Goal: Use online tool/utility: Utilize a website feature to perform a specific function

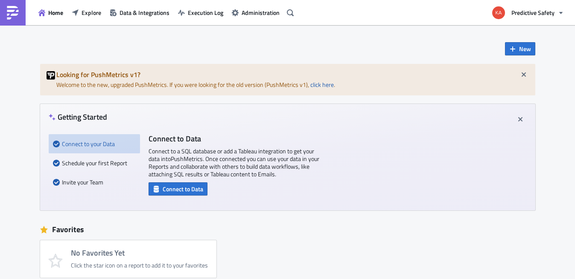
scroll to position [27, 0]
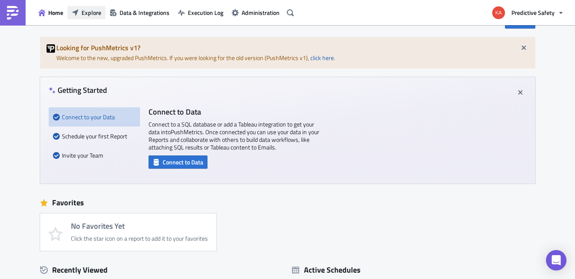
click at [90, 12] on span "Explore" at bounding box center [91, 12] width 20 height 9
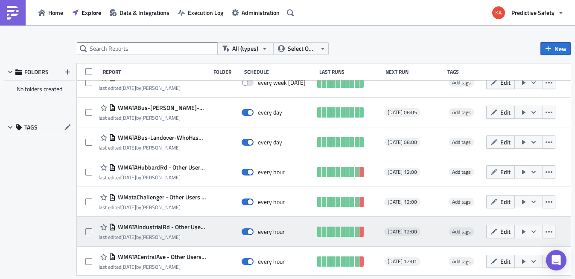
scroll to position [108, 0]
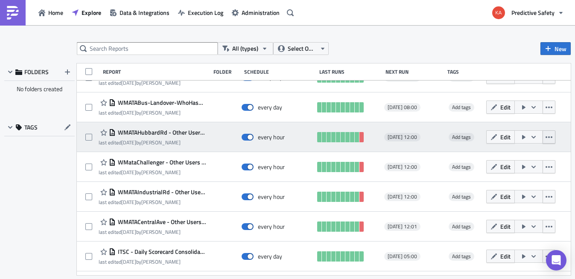
click at [551, 137] on icon "button" at bounding box center [548, 137] width 7 height 7
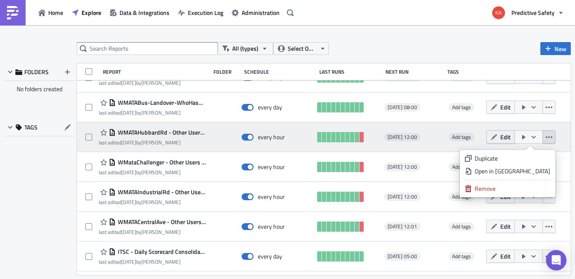
click at [500, 137] on button "Edit" at bounding box center [500, 137] width 29 height 13
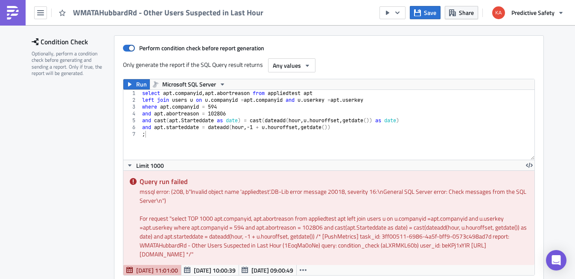
scroll to position [108, 0]
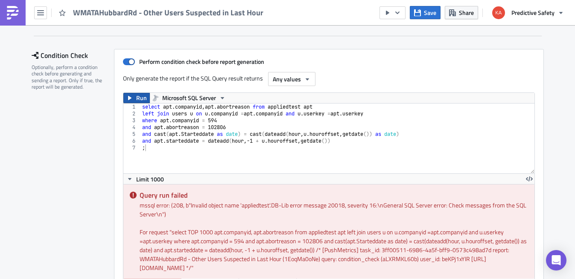
click at [134, 97] on button "Run" at bounding box center [136, 98] width 26 height 10
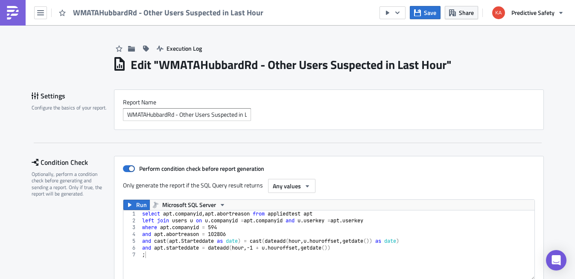
scroll to position [0, 0]
click at [39, 12] on icon "button" at bounding box center [40, 12] width 7 height 7
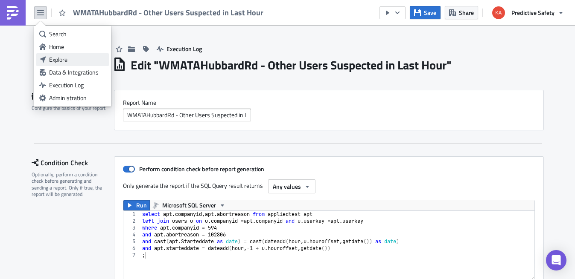
click at [56, 60] on div "Explore" at bounding box center [77, 59] width 57 height 9
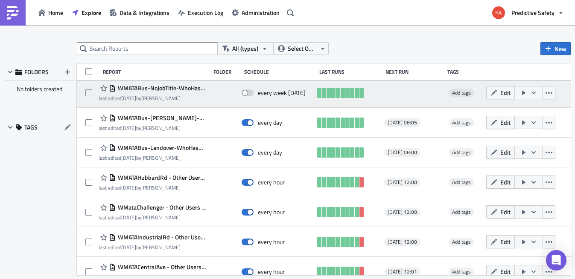
scroll to position [108, 0]
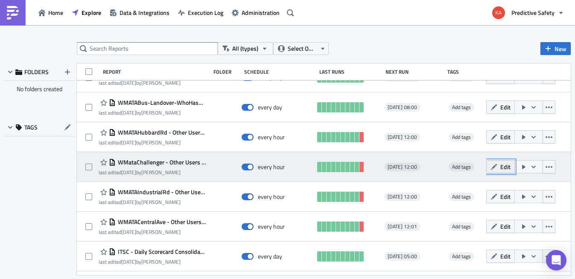
click at [503, 168] on span "Edit" at bounding box center [505, 167] width 10 height 9
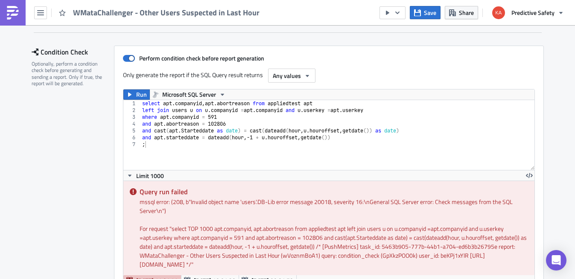
scroll to position [108, 0]
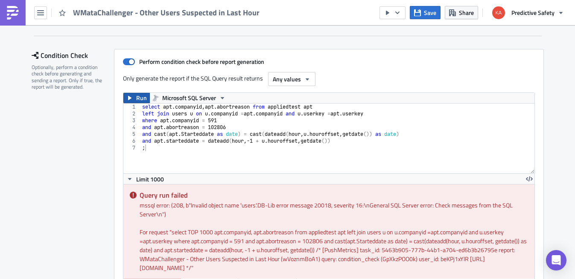
click at [138, 99] on span "Run" at bounding box center [141, 98] width 11 height 10
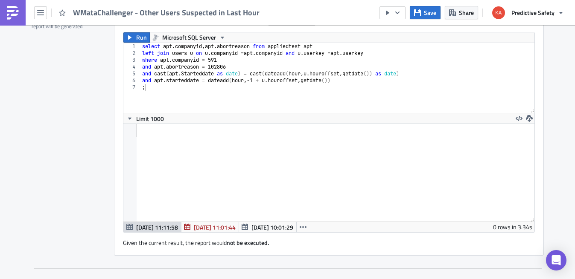
scroll to position [161, 0]
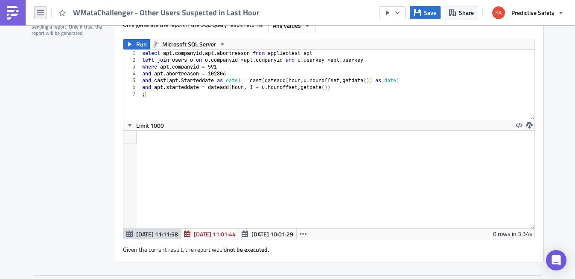
click at [41, 11] on icon "button" at bounding box center [40, 12] width 7 height 5
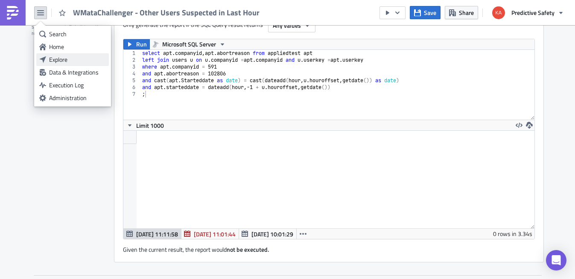
click at [70, 59] on div "Explore" at bounding box center [77, 59] width 57 height 9
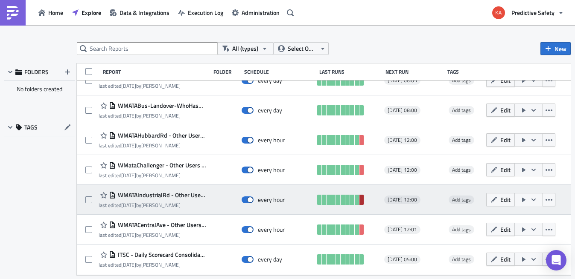
scroll to position [108, 0]
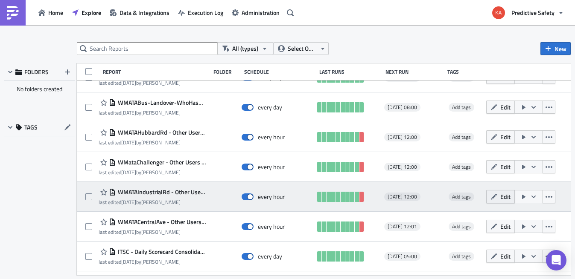
click at [500, 196] on button "Edit" at bounding box center [500, 196] width 29 height 13
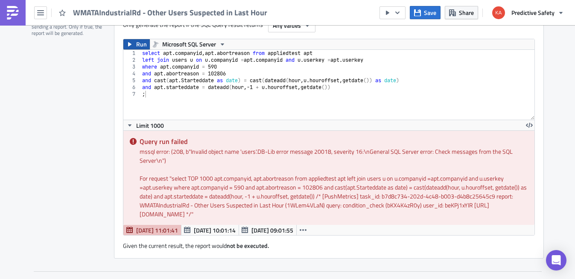
click at [137, 47] on span "Run" at bounding box center [141, 44] width 11 height 10
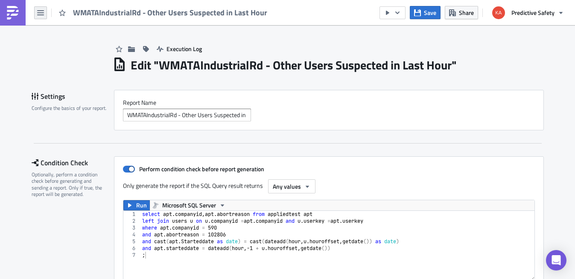
click at [39, 10] on icon "button" at bounding box center [40, 12] width 7 height 5
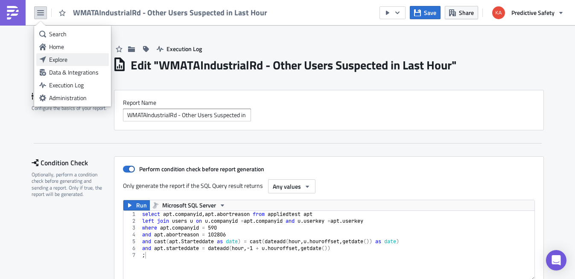
click at [59, 60] on div "Explore" at bounding box center [77, 59] width 57 height 9
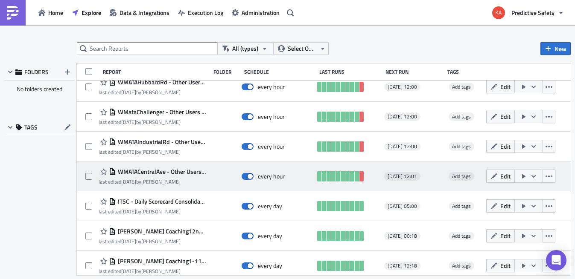
scroll to position [161, 0]
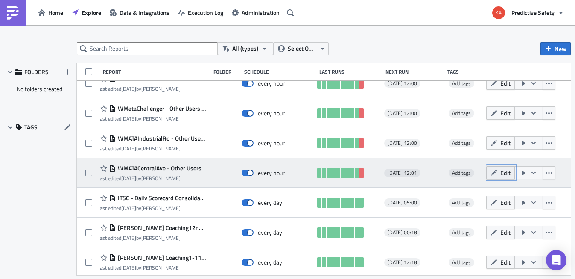
click at [503, 172] on span "Edit" at bounding box center [505, 173] width 10 height 9
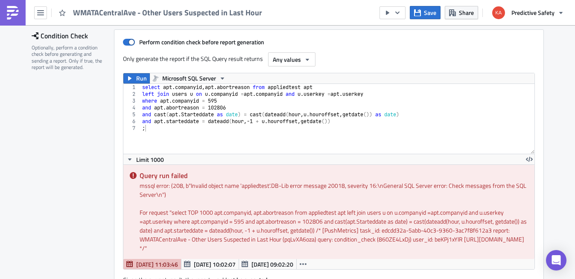
scroll to position [161, 0]
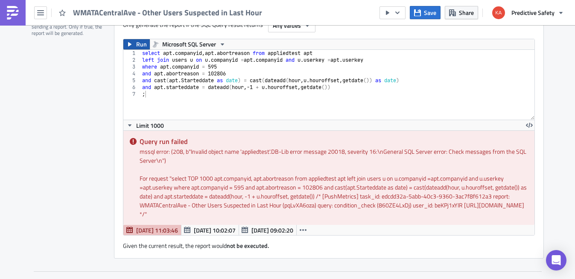
click at [136, 45] on button "Run" at bounding box center [136, 44] width 26 height 10
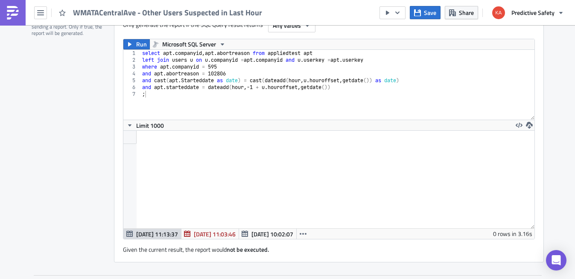
scroll to position [98, 411]
